Goal: Task Accomplishment & Management: Manage account settings

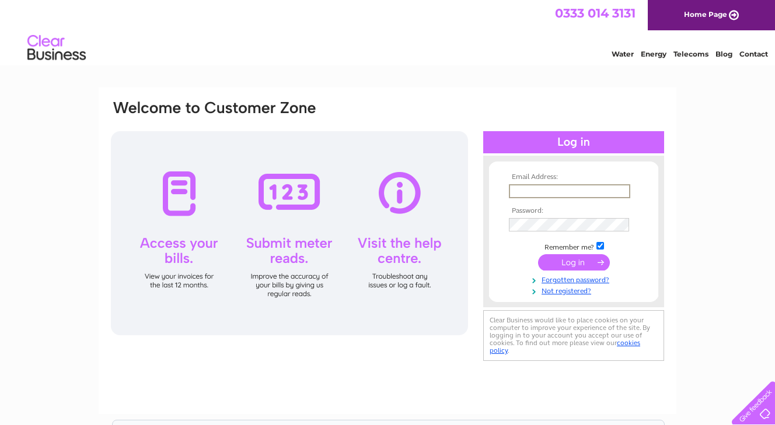
type input "[EMAIL_ADDRESS][DOMAIN_NAME]"
click at [573, 261] on input "submit" at bounding box center [574, 262] width 72 height 16
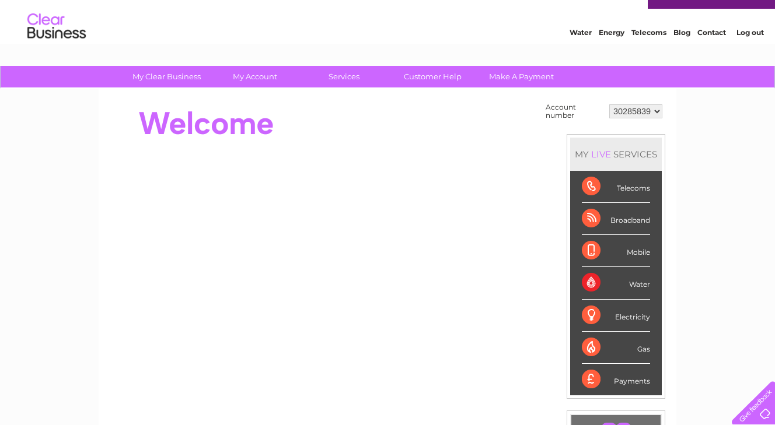
scroll to position [12, 0]
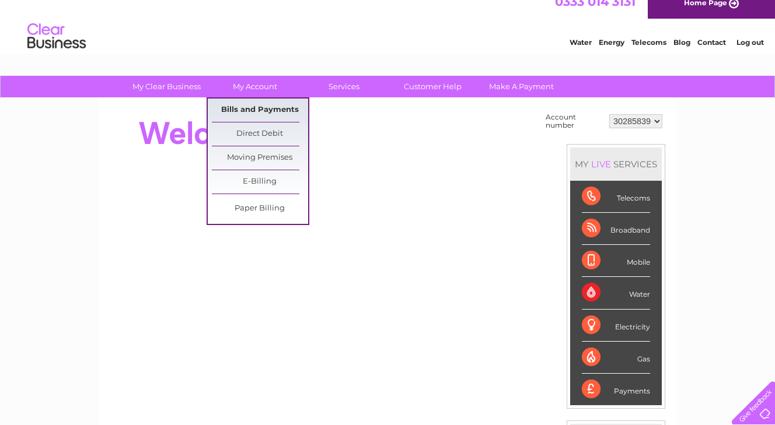
click at [247, 110] on link "Bills and Payments" at bounding box center [260, 110] width 96 height 23
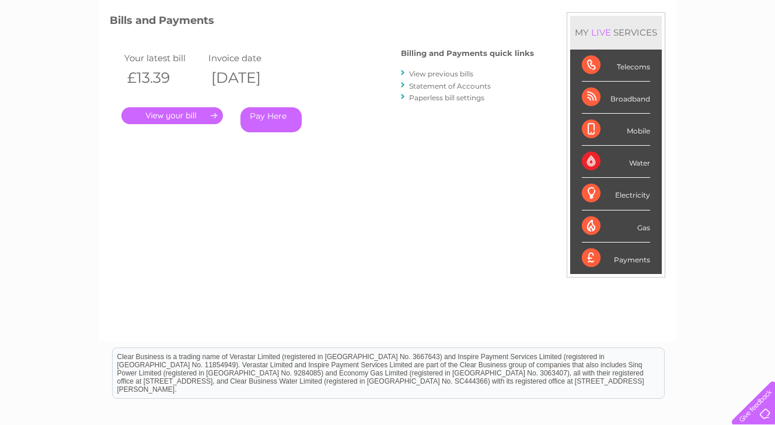
scroll to position [152, 0]
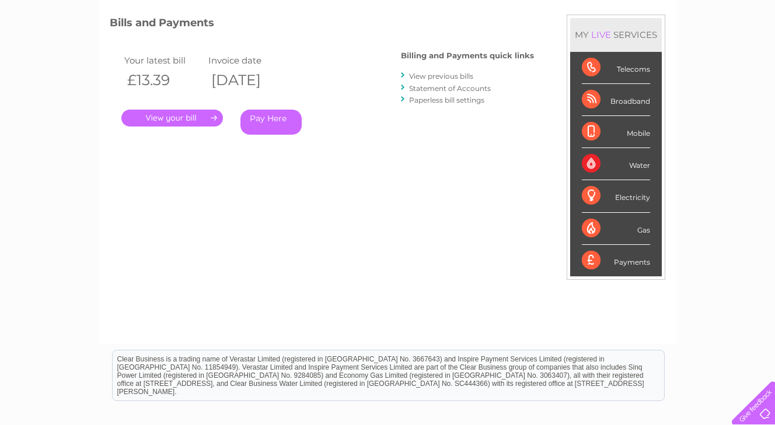
click at [205, 114] on link "." at bounding box center [171, 118] width 101 height 17
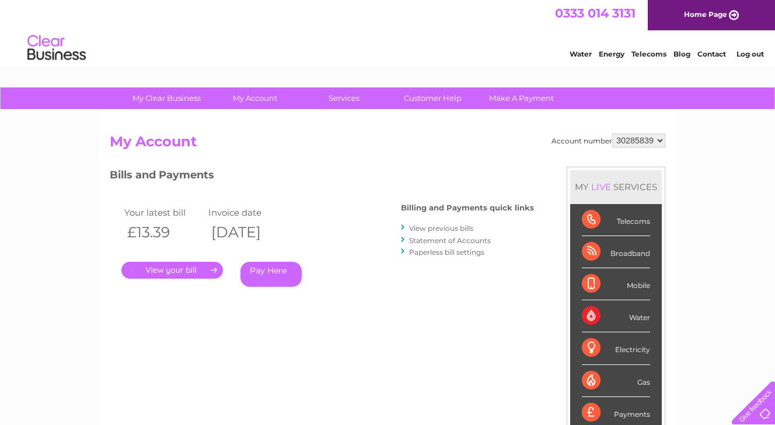
scroll to position [0, 0]
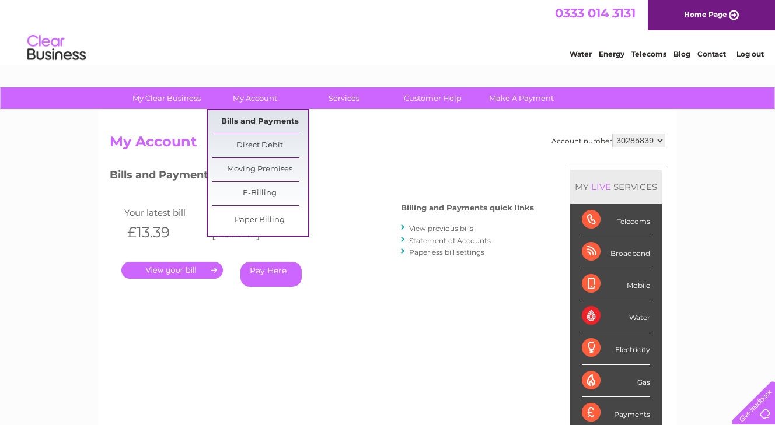
click at [245, 121] on link "Bills and Payments" at bounding box center [260, 121] width 96 height 23
